Goal: Answer question/provide support: Share knowledge or assist other users

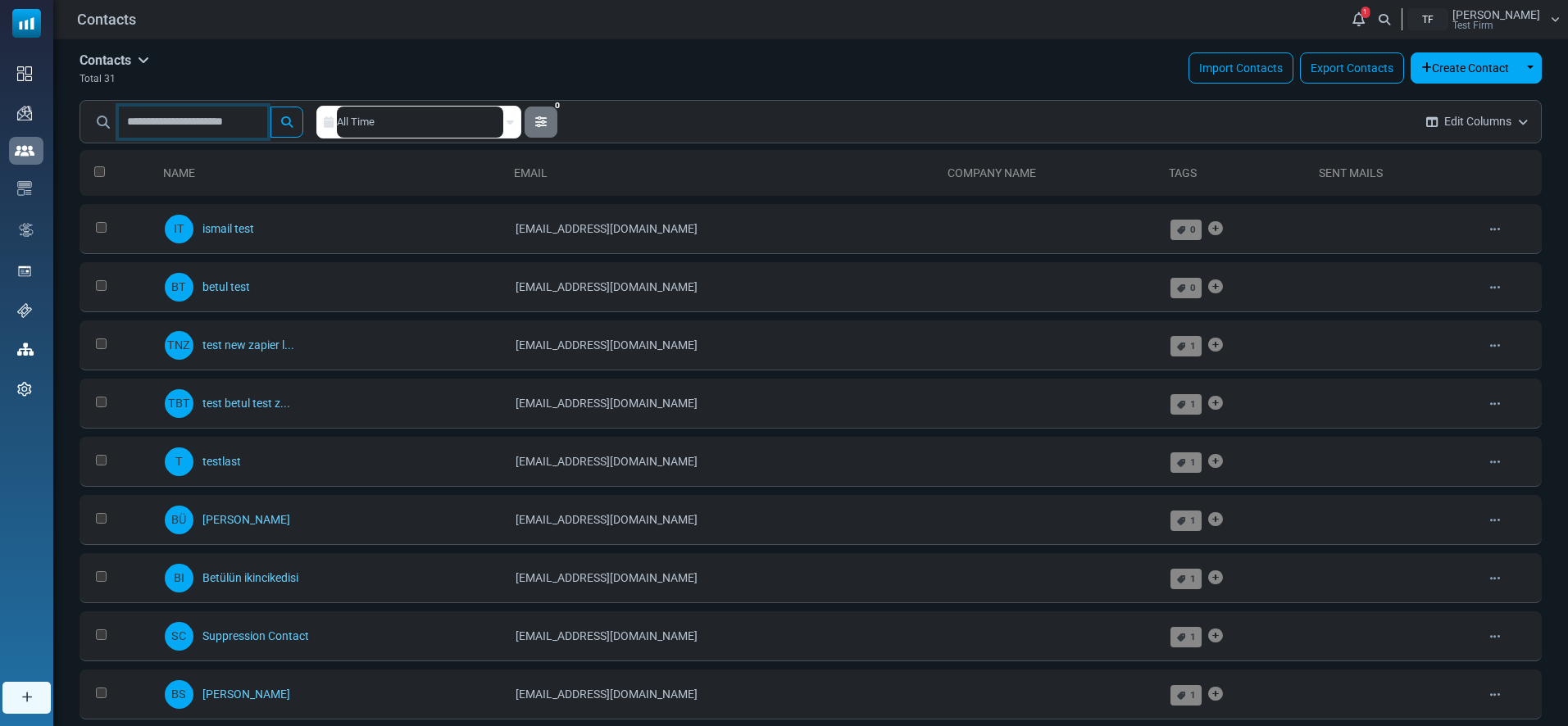
click at [193, 125] on input "text" at bounding box center [193, 122] width 149 height 31
type input "******"
click at [270, 107] on button "submit" at bounding box center [286, 122] width 33 height 31
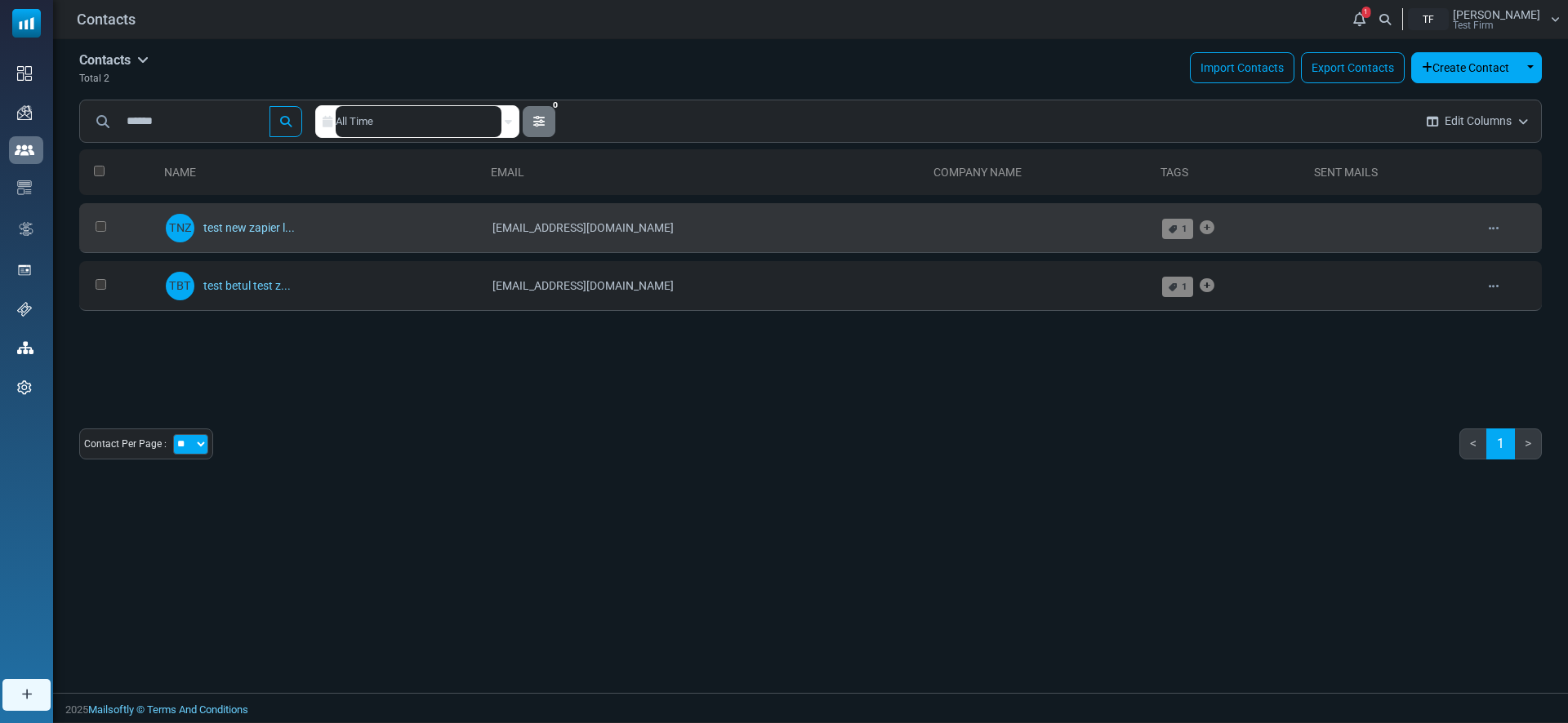
click at [239, 228] on link "test new zapier l..." at bounding box center [249, 227] width 92 height 13
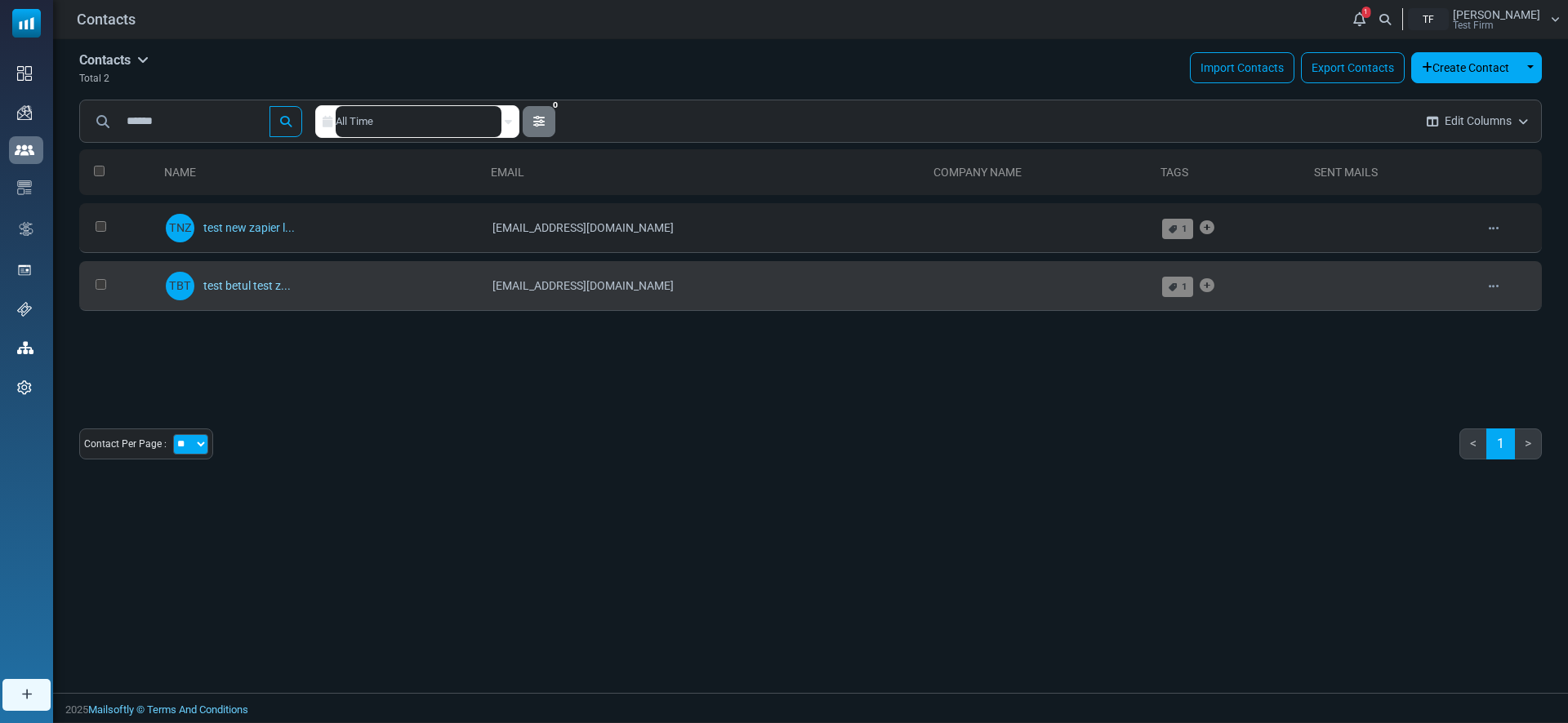
click at [264, 283] on link "test betul test z..." at bounding box center [247, 285] width 88 height 13
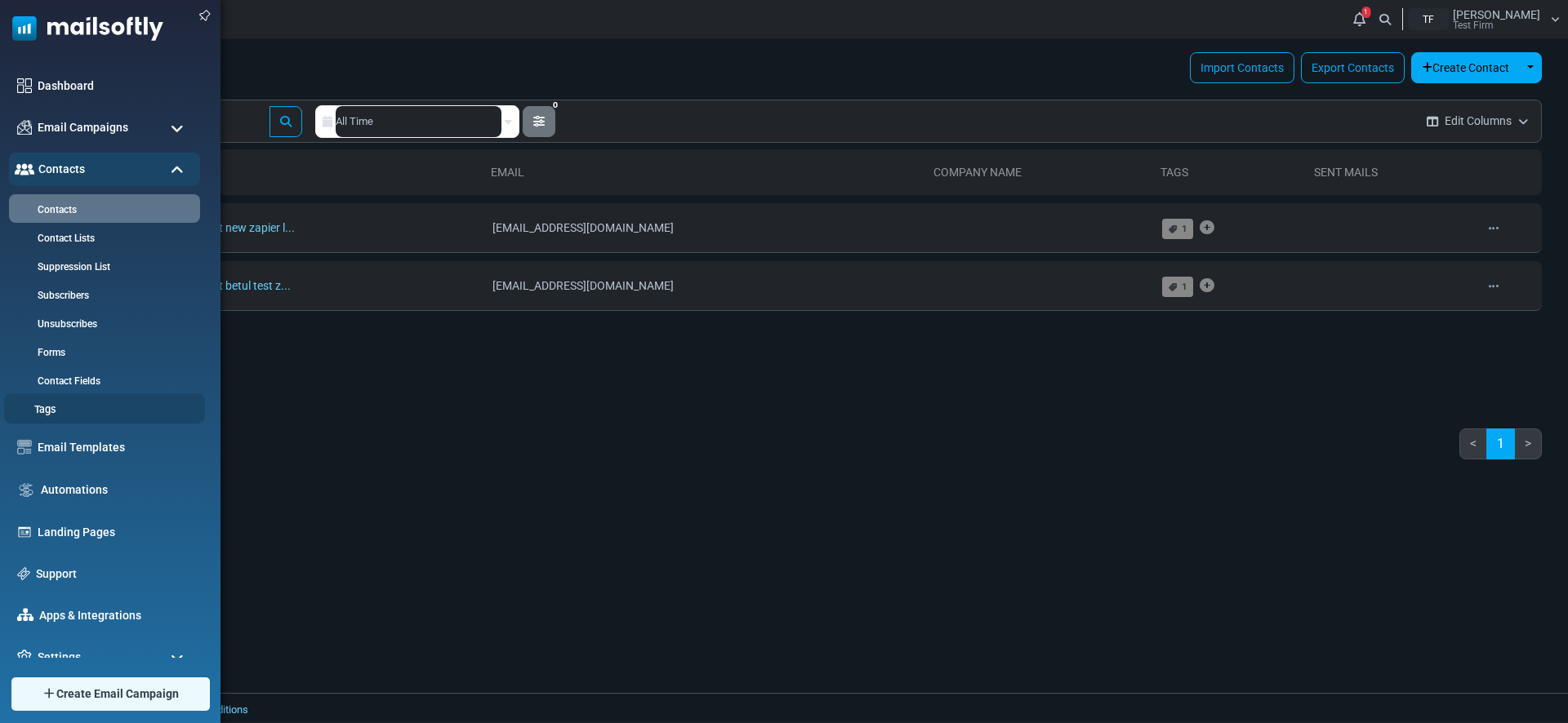
click at [61, 410] on link "Tags" at bounding box center [102, 410] width 196 height 16
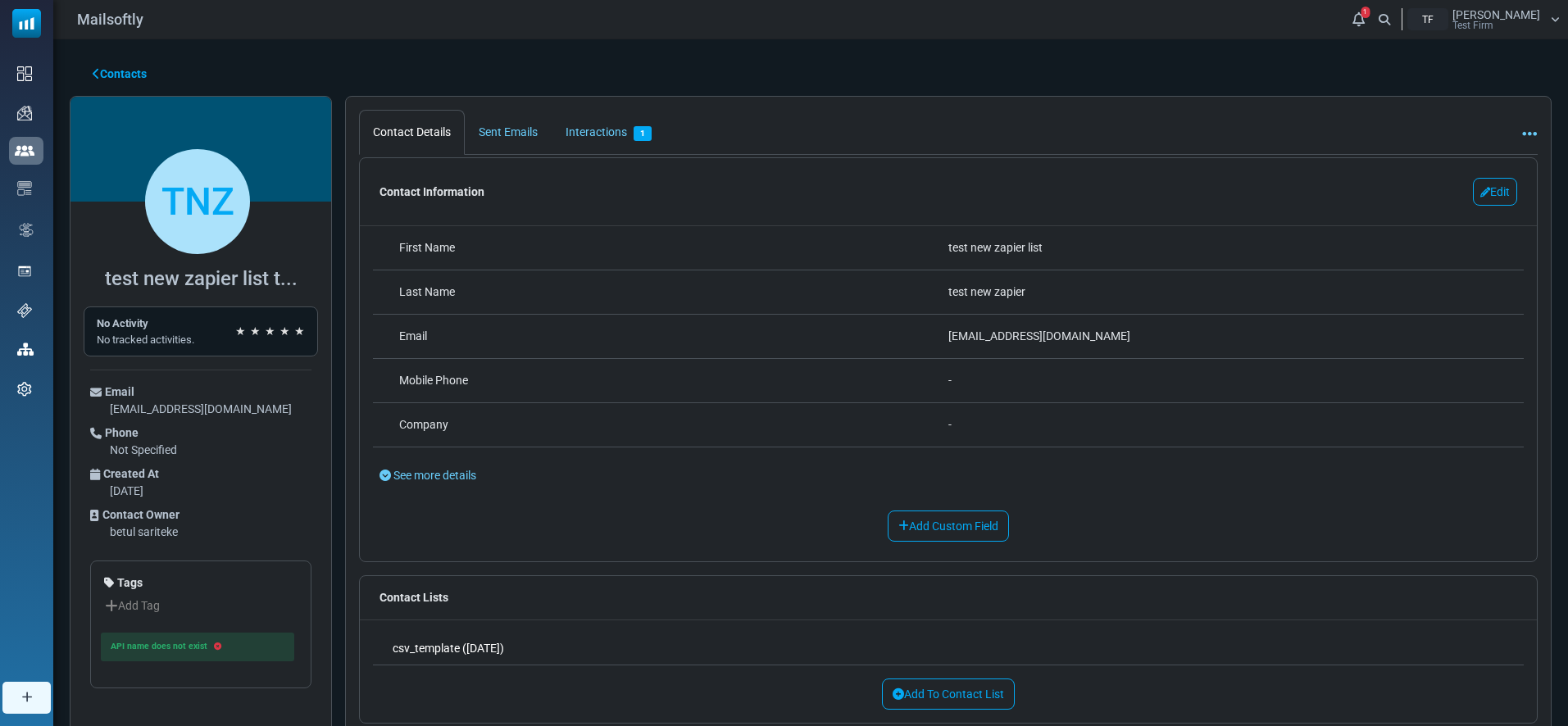
scroll to position [12, 0]
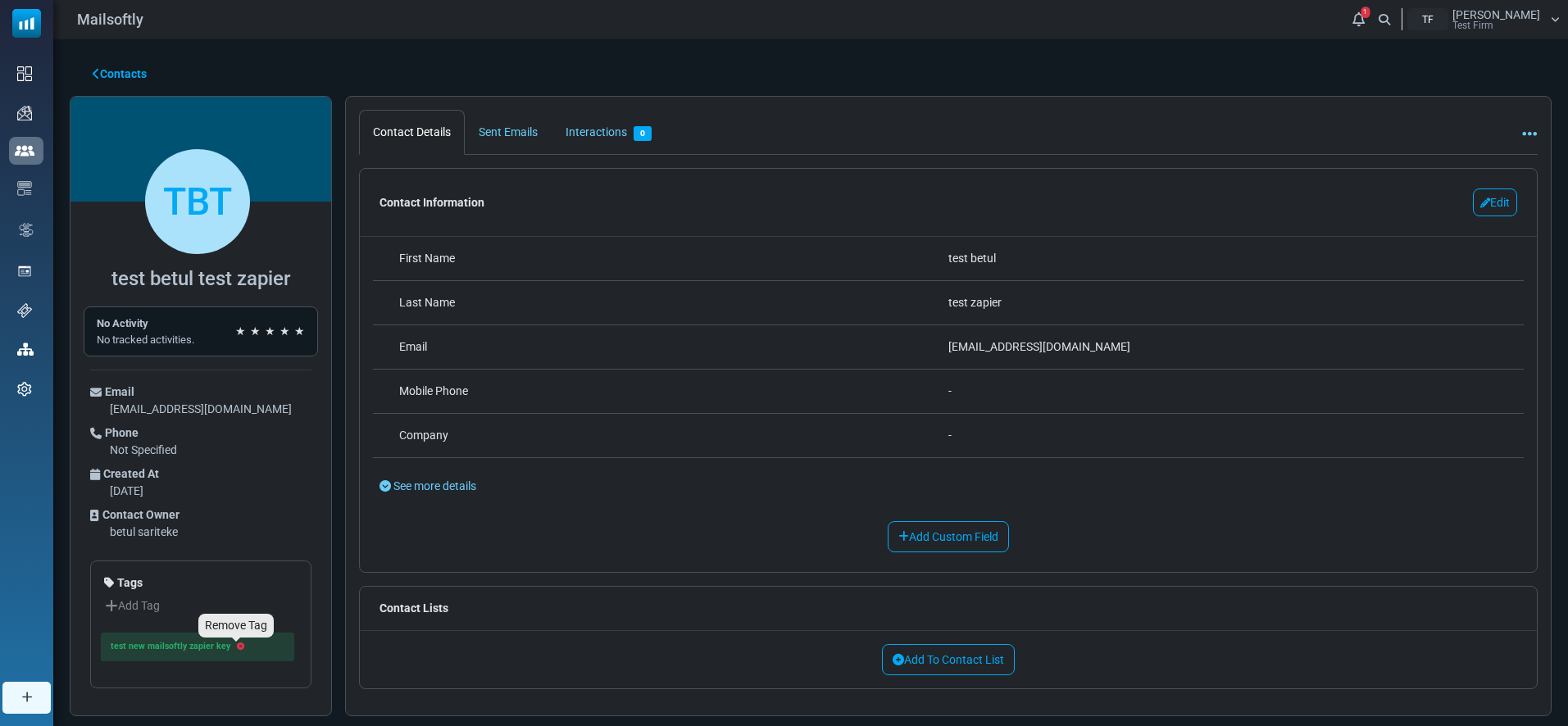
click at [237, 647] on icon "Remove Tag" at bounding box center [240, 647] width 7 height 1
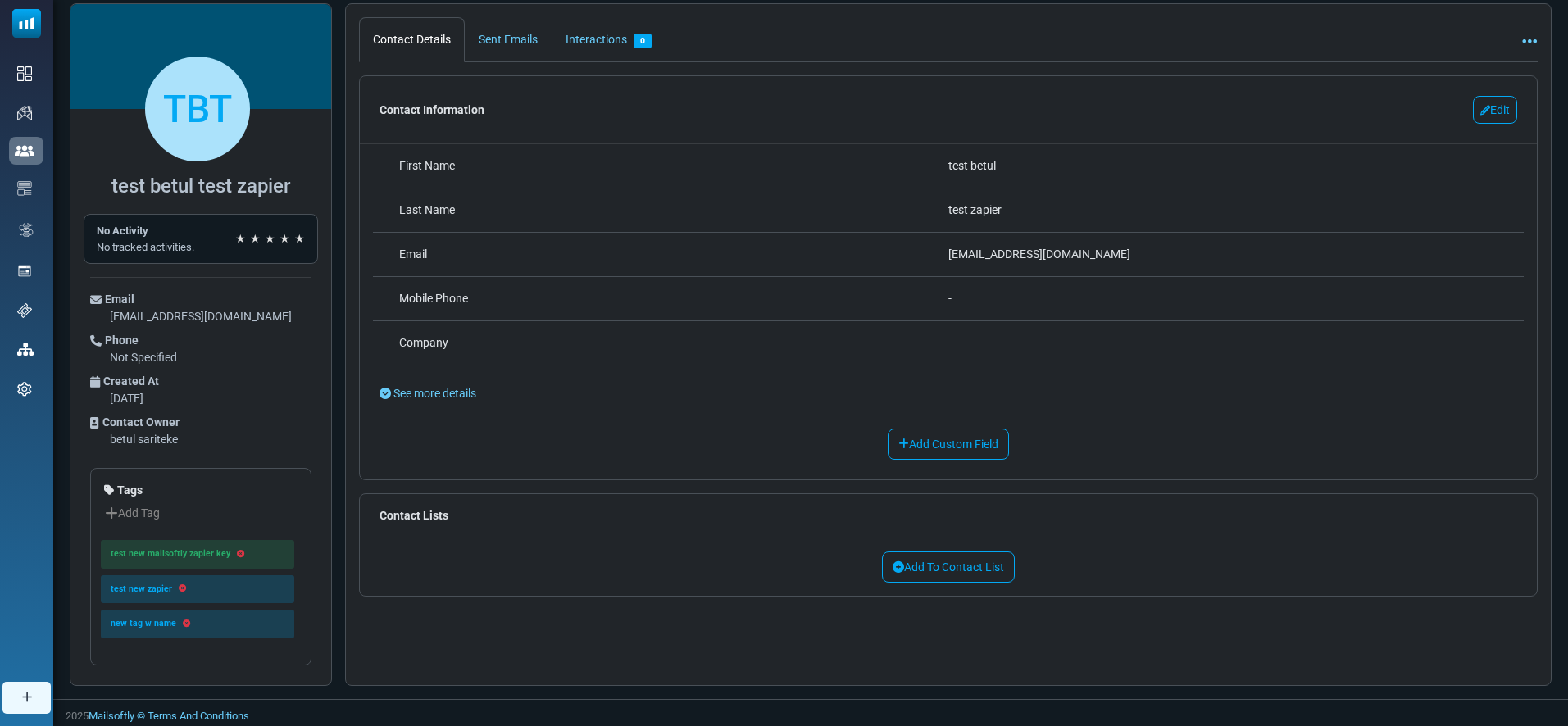
scroll to position [94, 0]
click at [1055, 96] on div "Contact Information Edit Editing" at bounding box center [948, 108] width 1177 height 67
drag, startPoint x: 1122, startPoint y: 172, endPoint x: 813, endPoint y: 176, distance: 309.0
click at [813, 176] on div "**********" at bounding box center [948, 164] width 1151 height 45
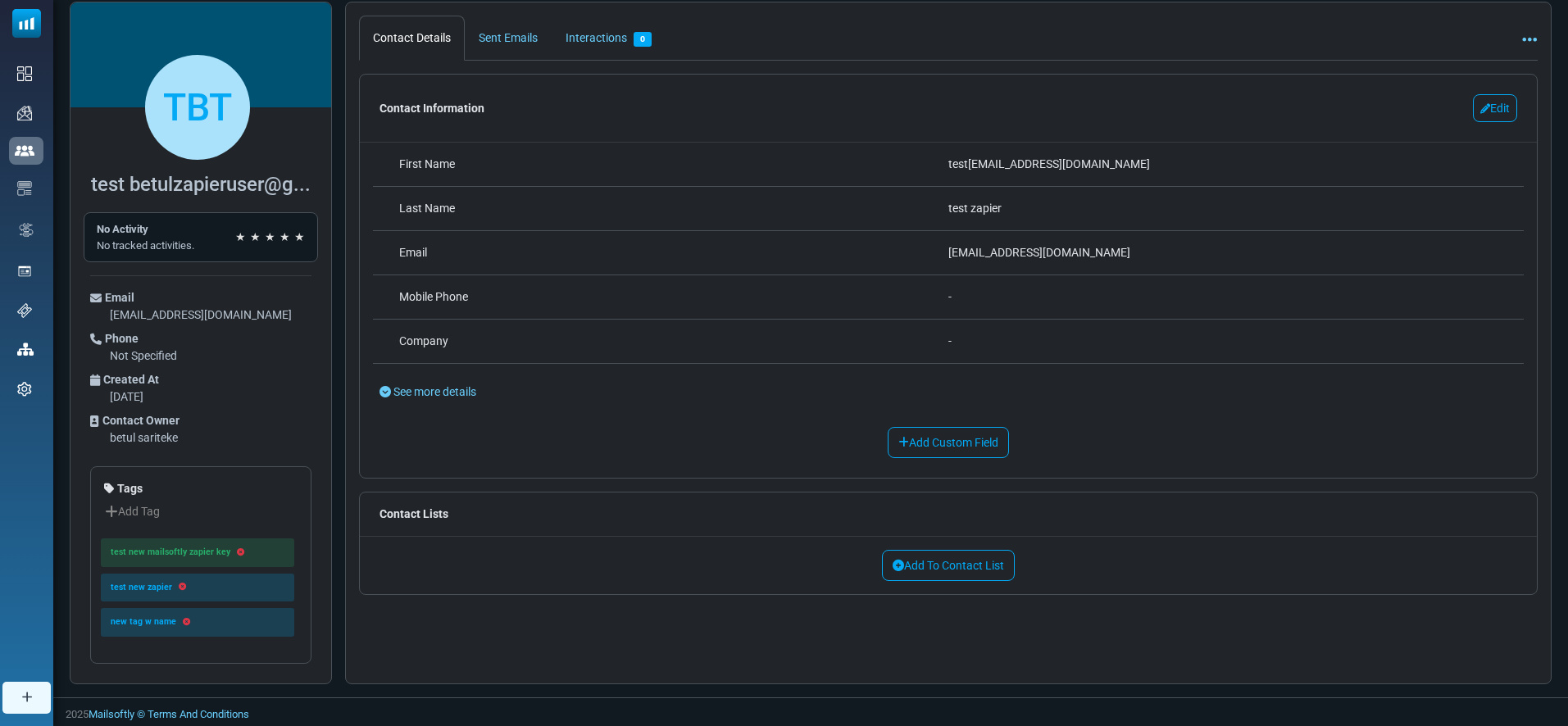
click at [813, 176] on div "**********" at bounding box center [948, 164] width 1151 height 45
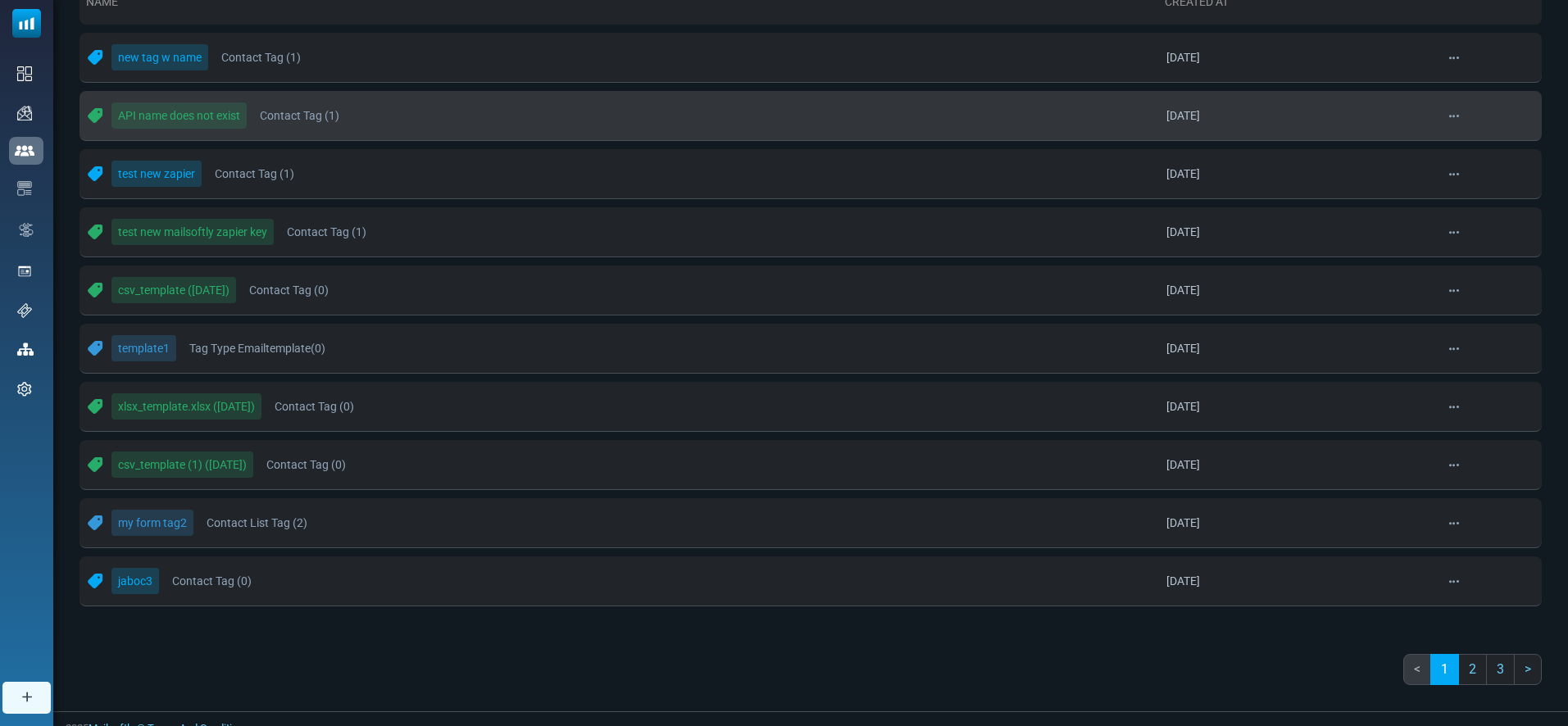
scroll to position [235, 0]
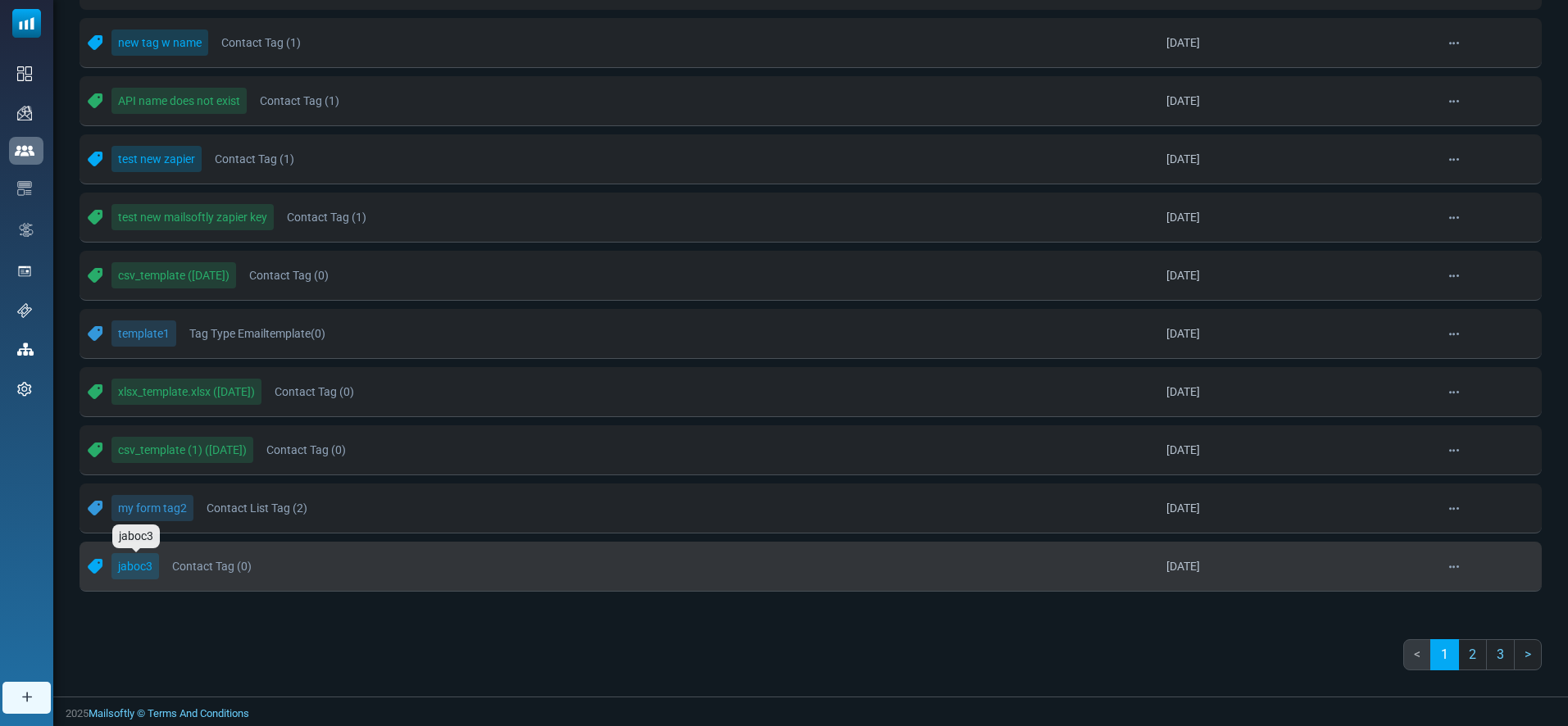
click at [150, 567] on link "jaboc3" at bounding box center [136, 566] width 48 height 26
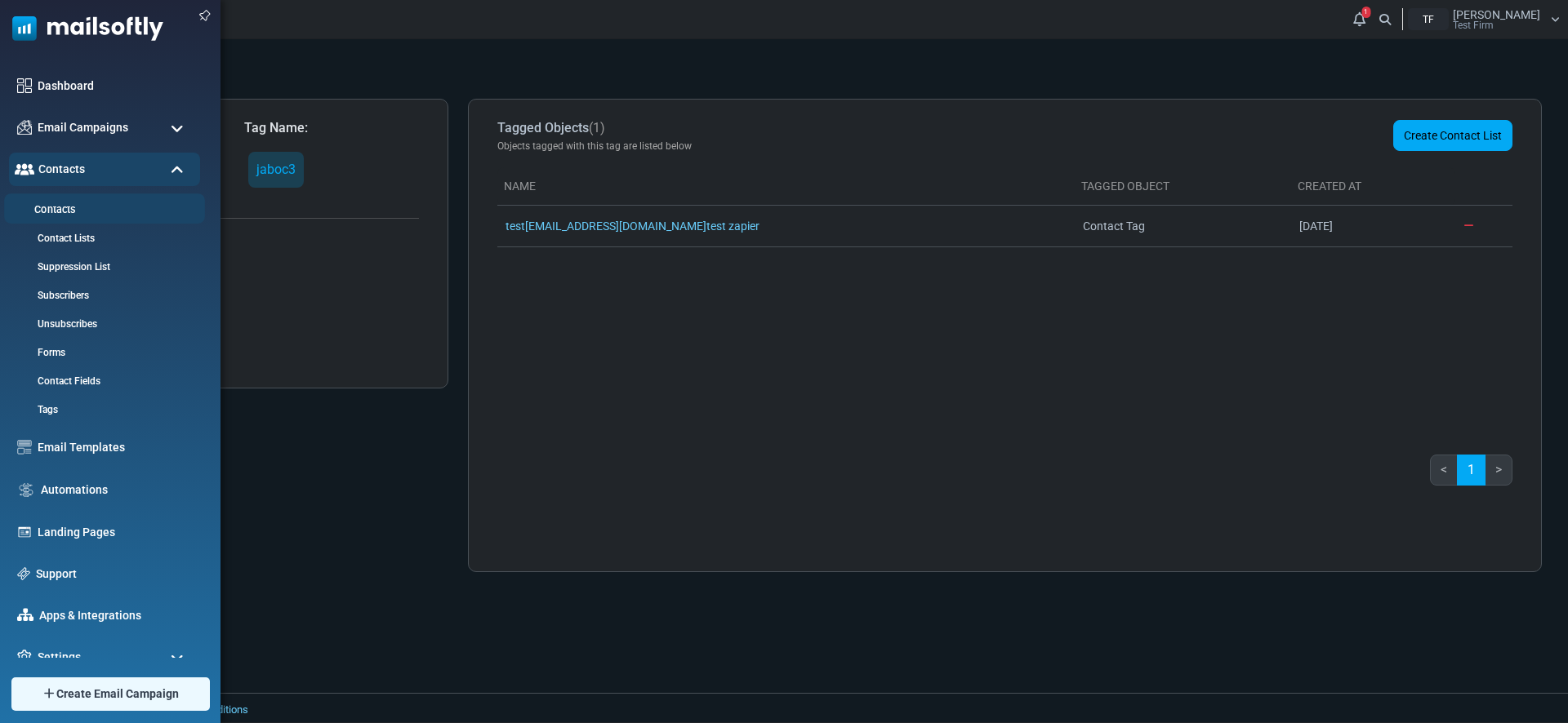
click at [49, 205] on link "Contacts" at bounding box center [102, 210] width 196 height 16
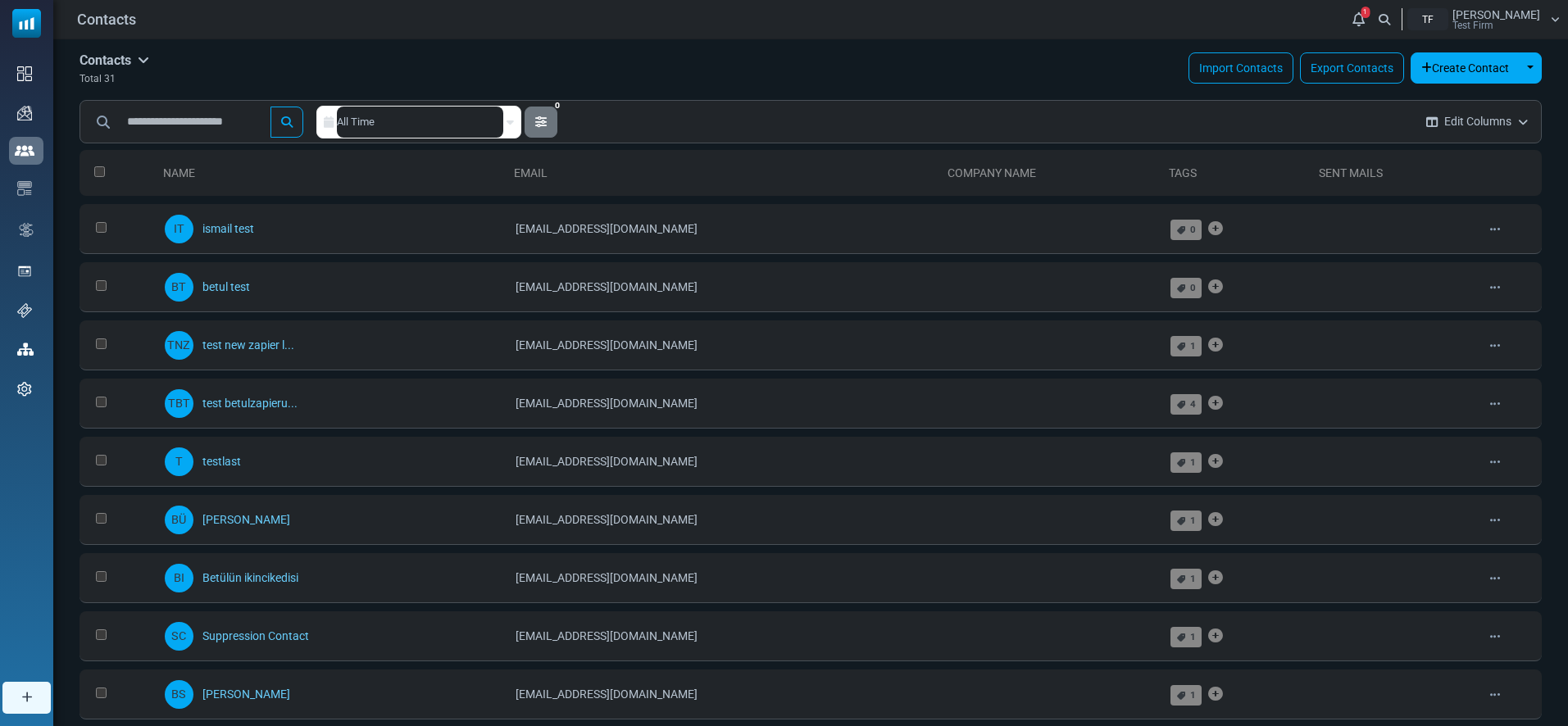
click at [513, 124] on icon at bounding box center [509, 122] width 7 height 12
click at [513, 121] on icon at bounding box center [509, 122] width 7 height 12
click at [770, 61] on div "Contacts Contacts Subscribers Archived Total 31 Import Contacts Export Contacts…" at bounding box center [810, 69] width 1462 height 35
click at [1539, 15] on span "Betul Sariteke" at bounding box center [1496, 15] width 88 height 12
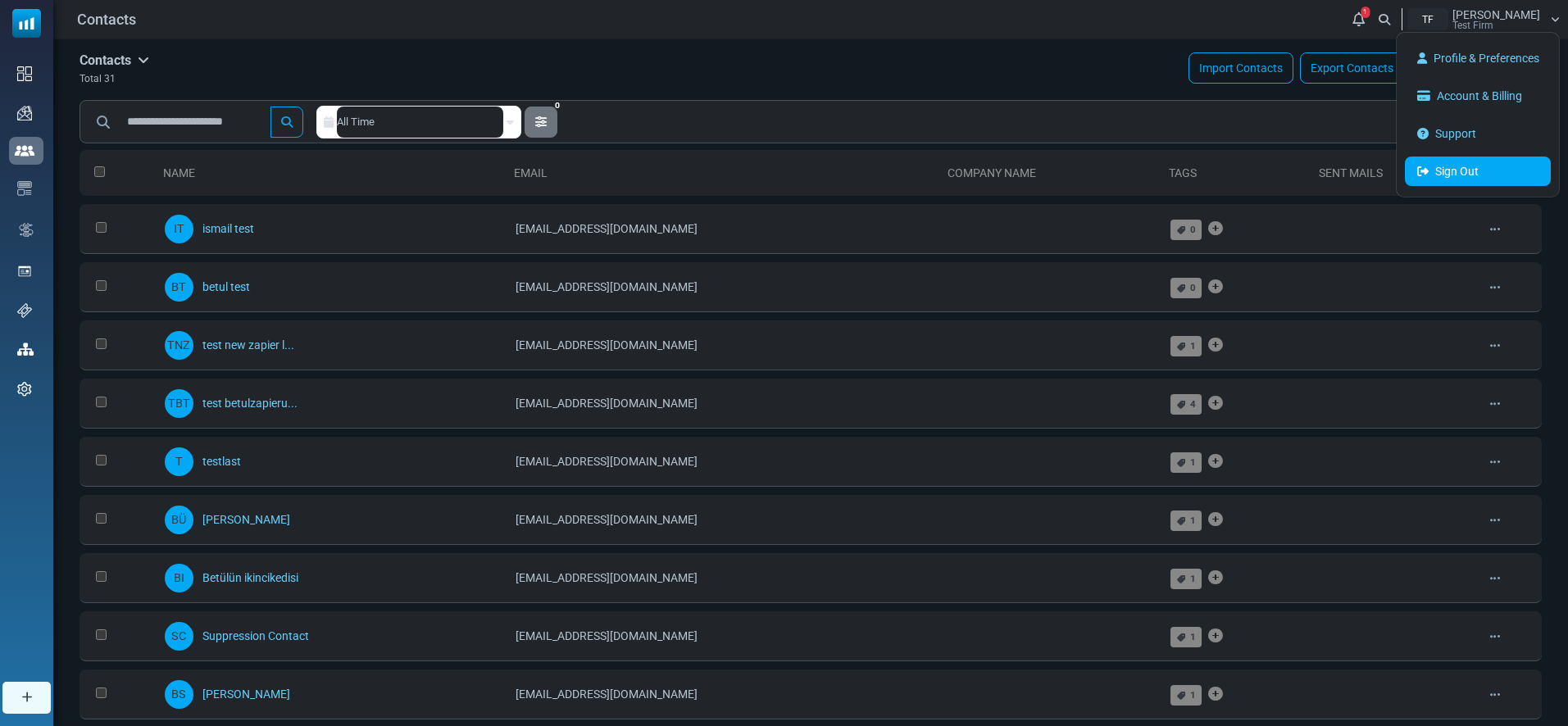
click at [1445, 175] on link "Sign Out" at bounding box center [1477, 171] width 146 height 30
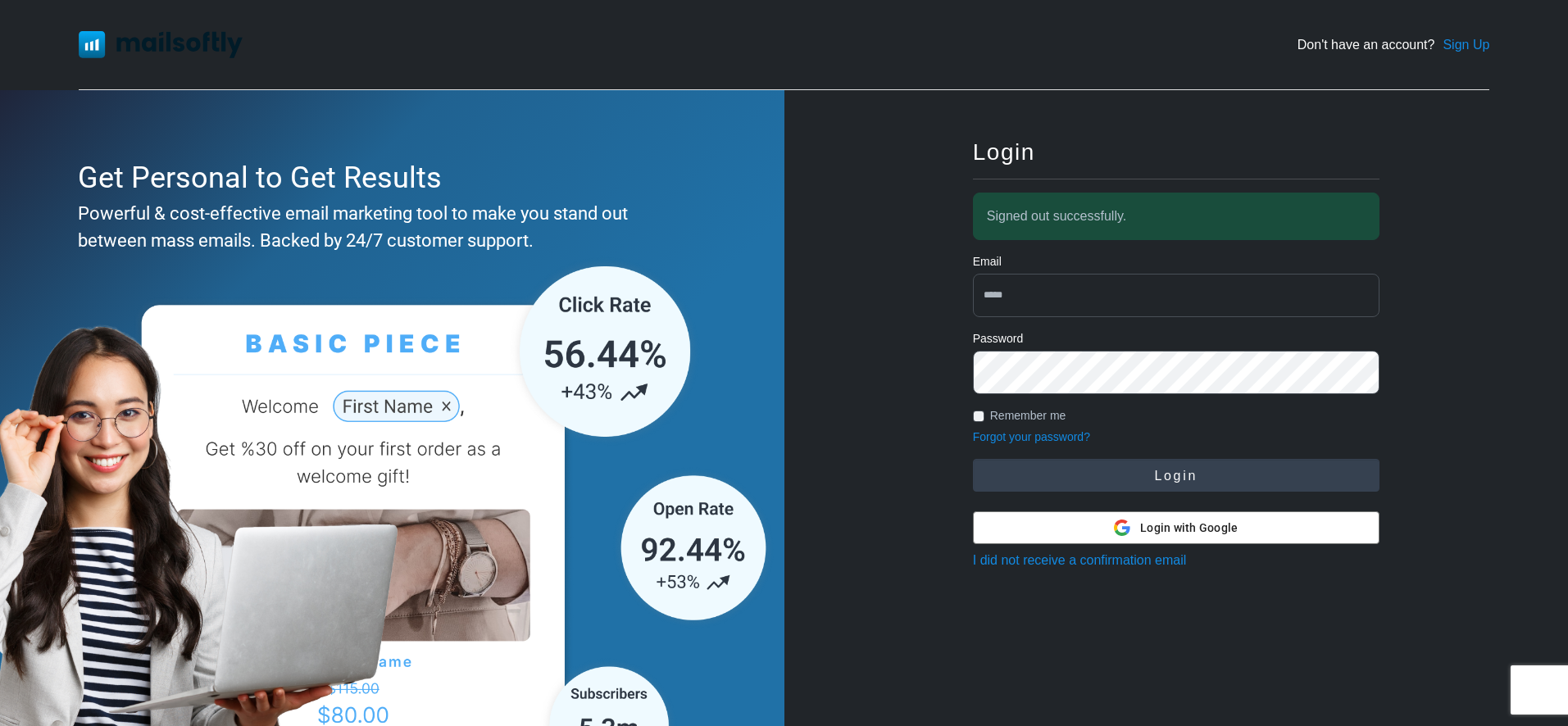
type input "**********"
click at [1145, 471] on button "Login" at bounding box center [1176, 474] width 406 height 33
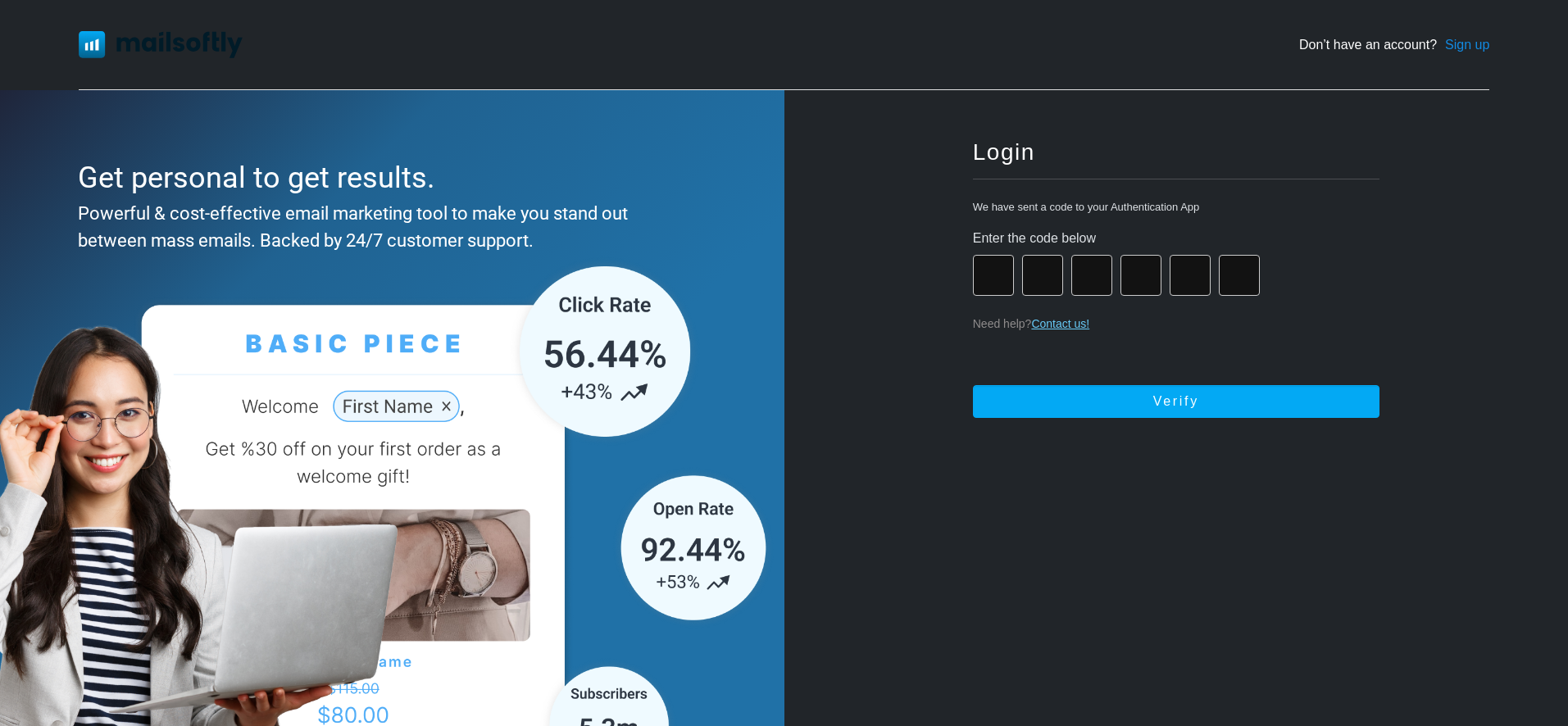
click at [1009, 274] on input "number" at bounding box center [993, 274] width 41 height 41
type input "*"
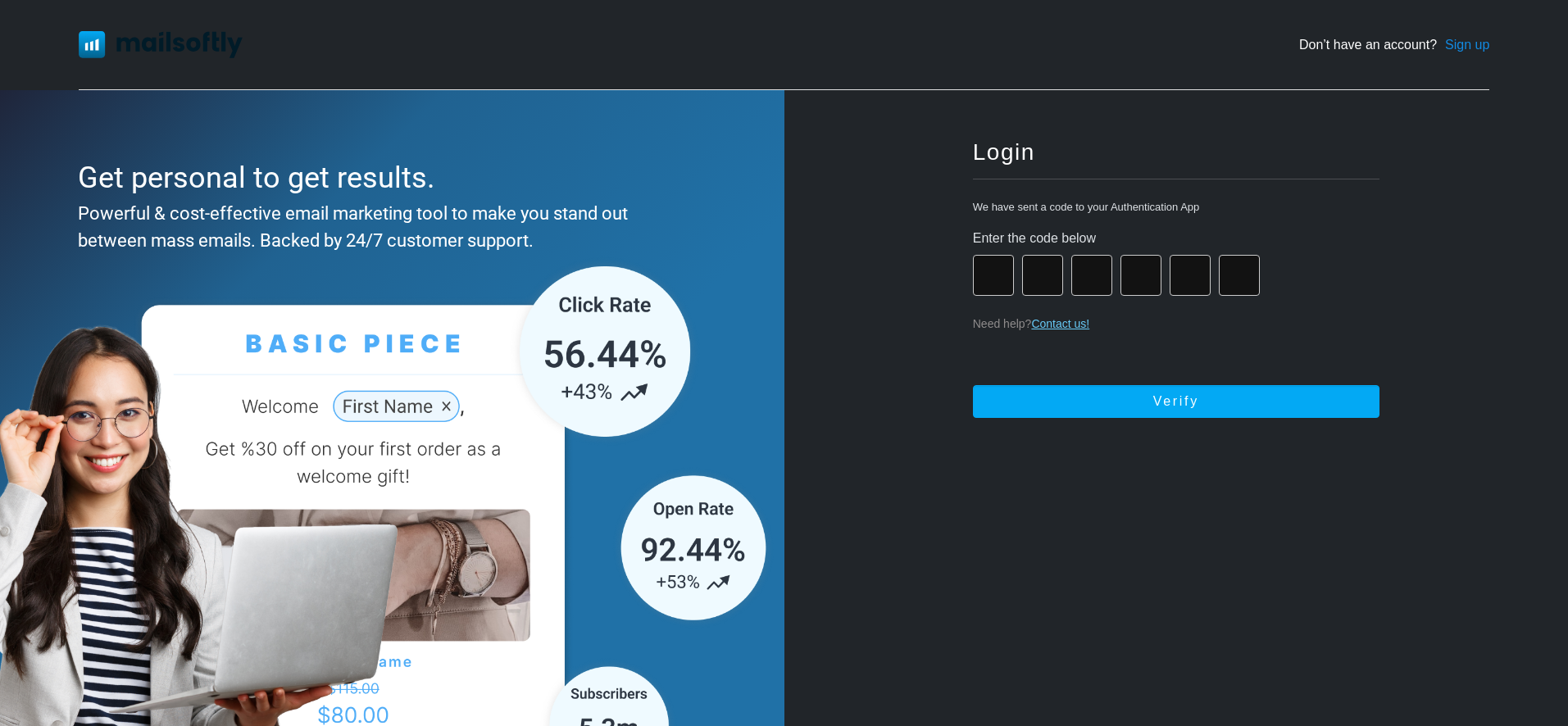
type input "*"
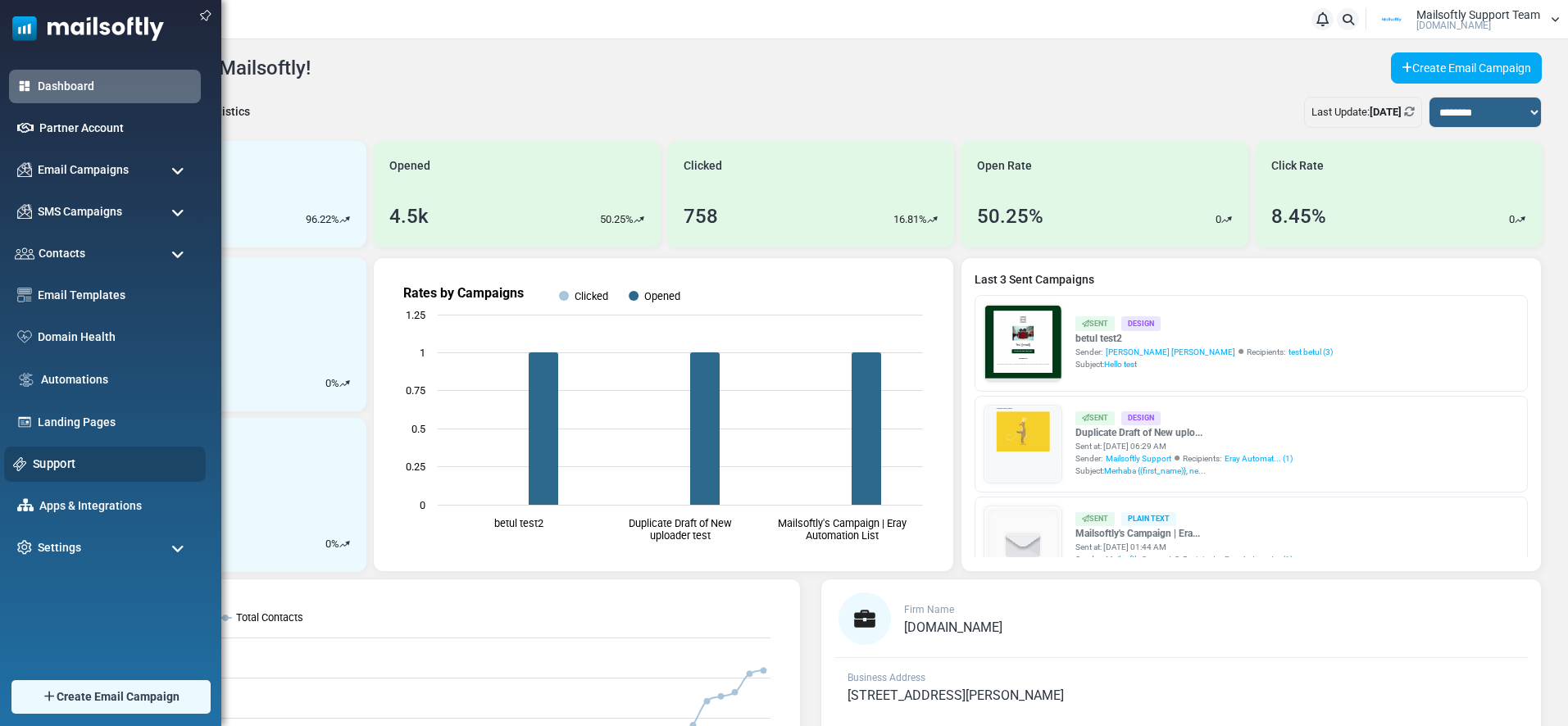
click at [52, 467] on link "Support" at bounding box center [114, 464] width 163 height 18
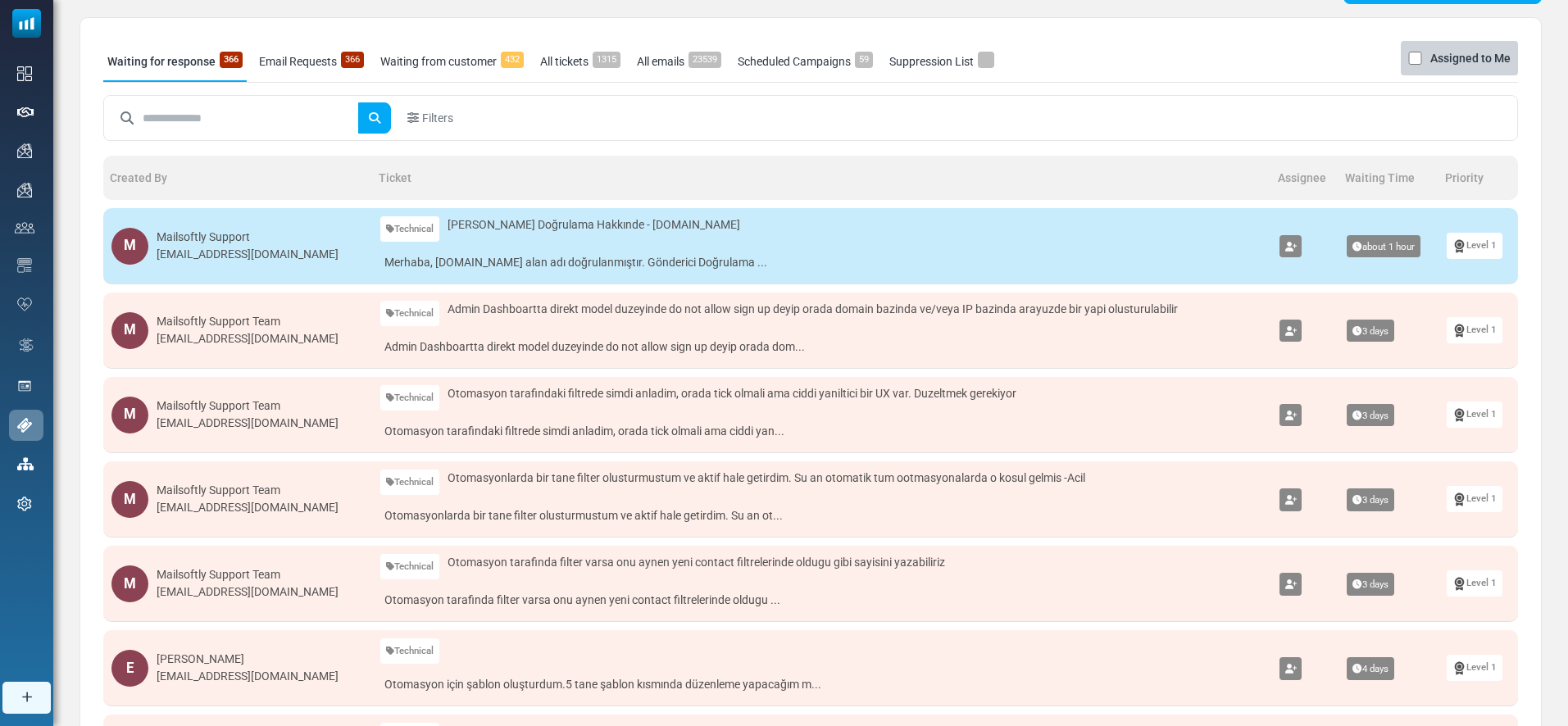
scroll to position [81, 0]
click at [263, 401] on div "Mailsoftly Support Team" at bounding box center [248, 404] width 182 height 17
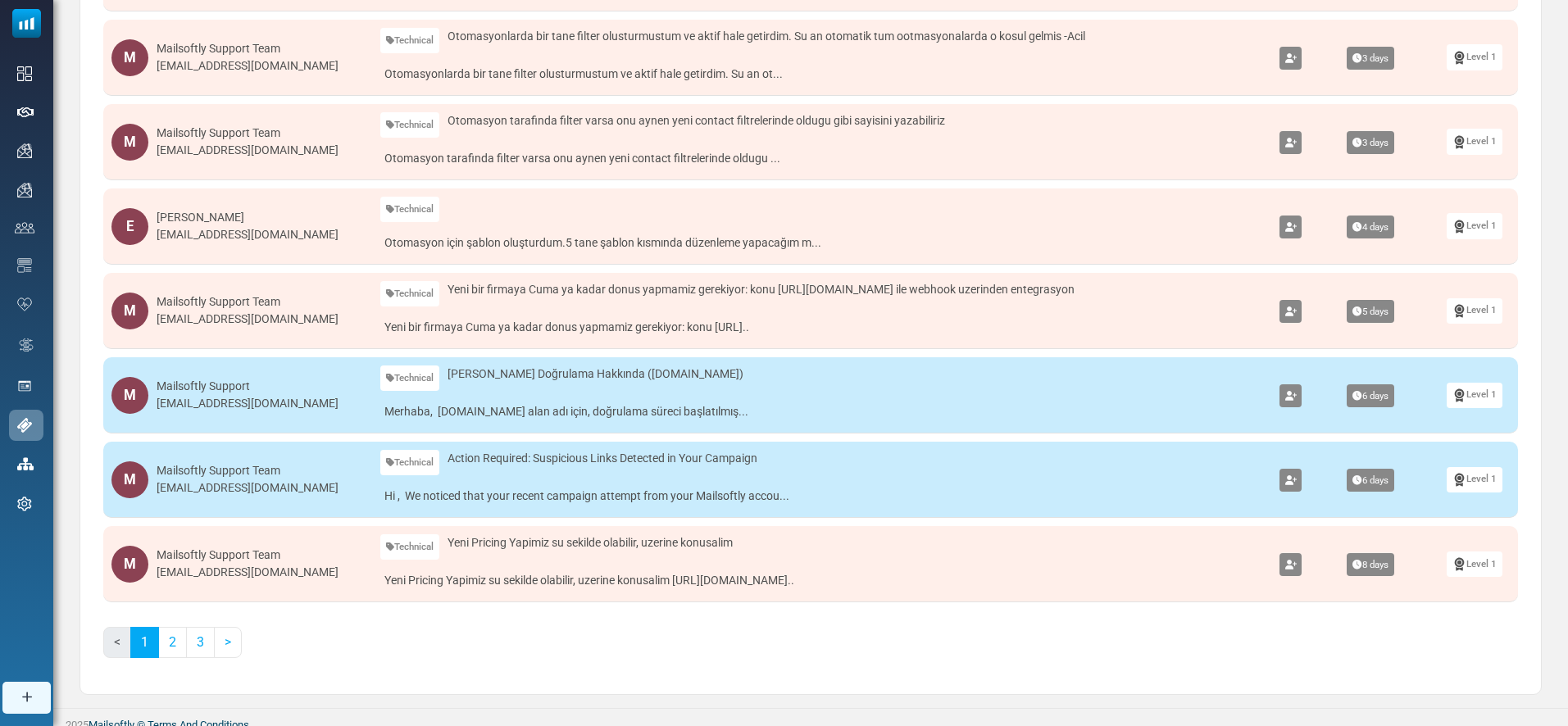
scroll to position [533, 0]
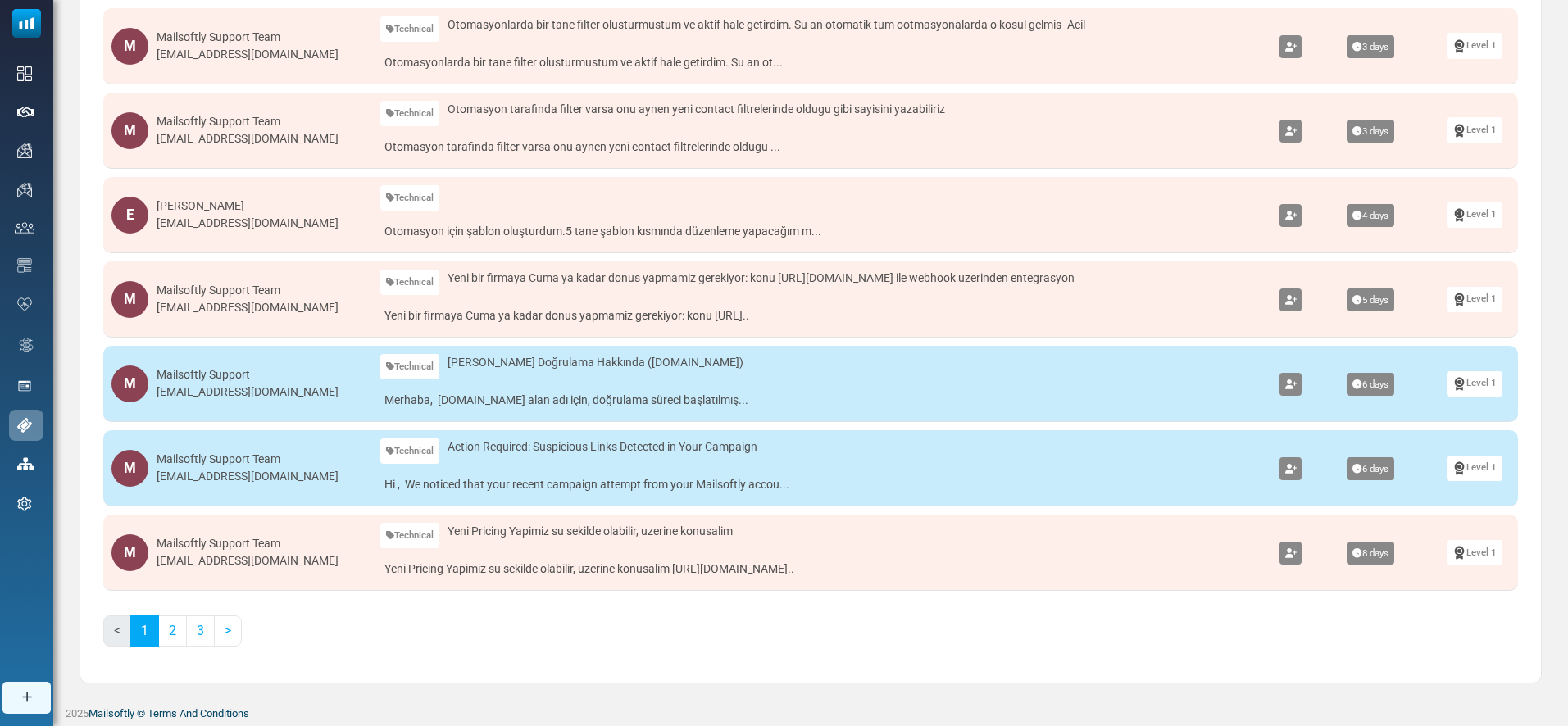
click at [304, 550] on div "M Mailsoftly Support Team [EMAIL_ADDRESS][DOMAIN_NAME]" at bounding box center [238, 552] width 253 height 37
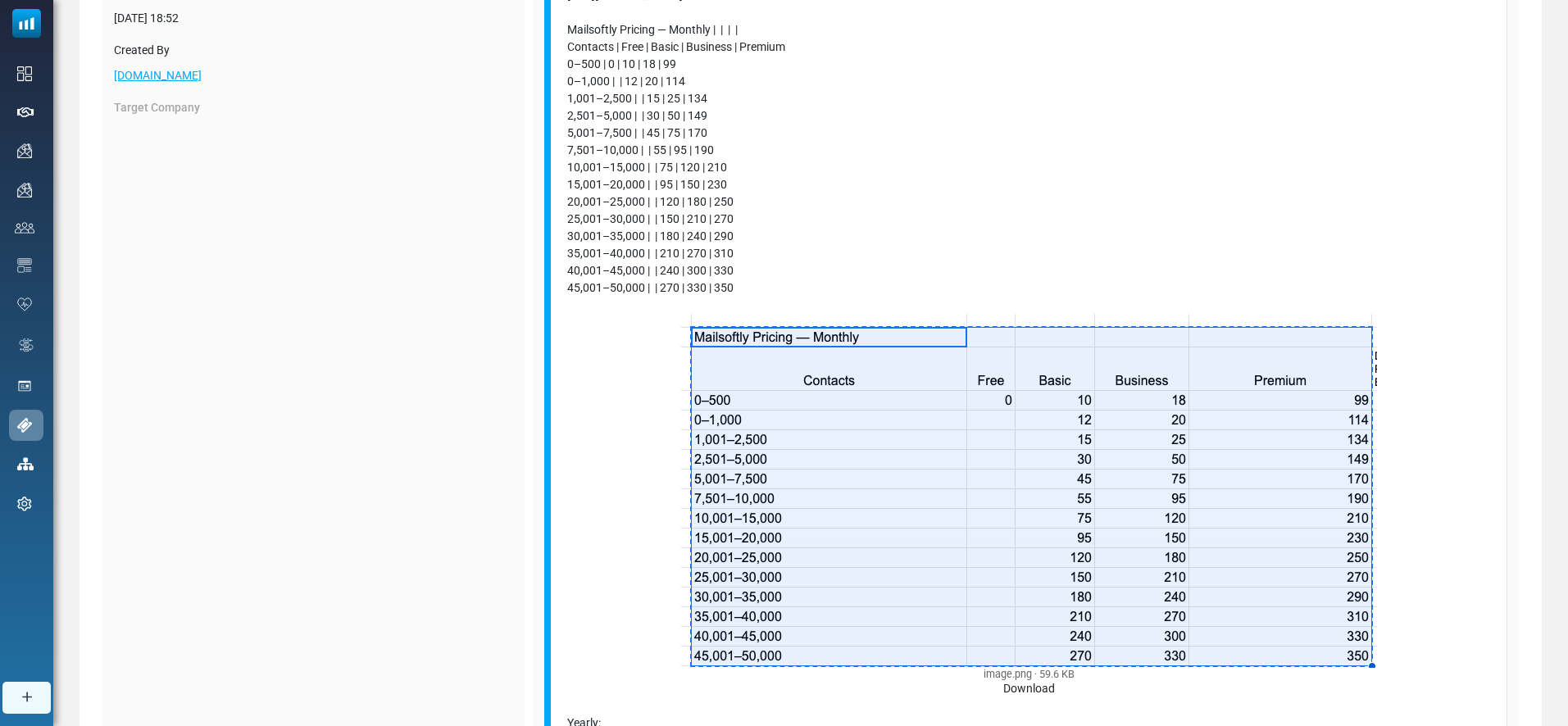
scroll to position [398, 0]
